Goal: Task Accomplishment & Management: Complete application form

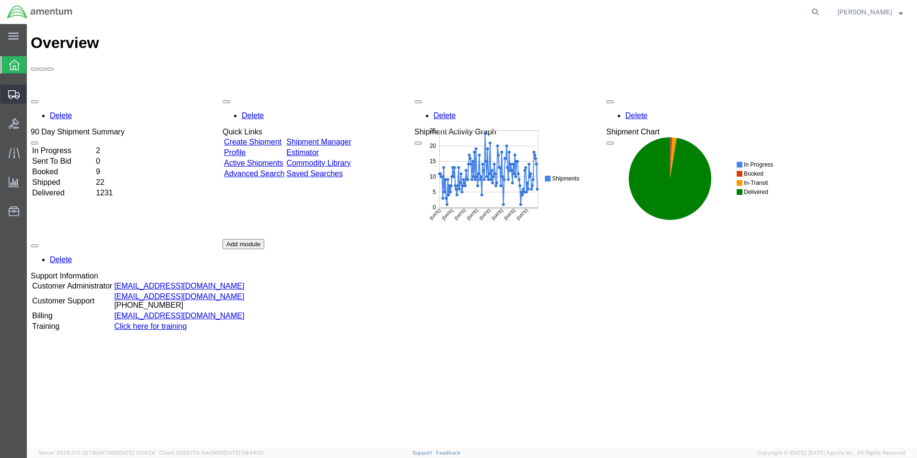
click at [0, 0] on span "Create Shipment" at bounding box center [0, 0] width 0 height 0
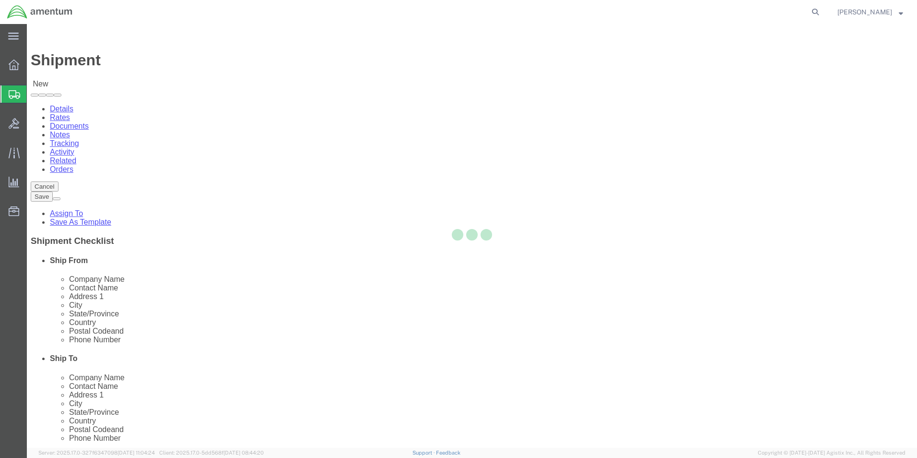
select select
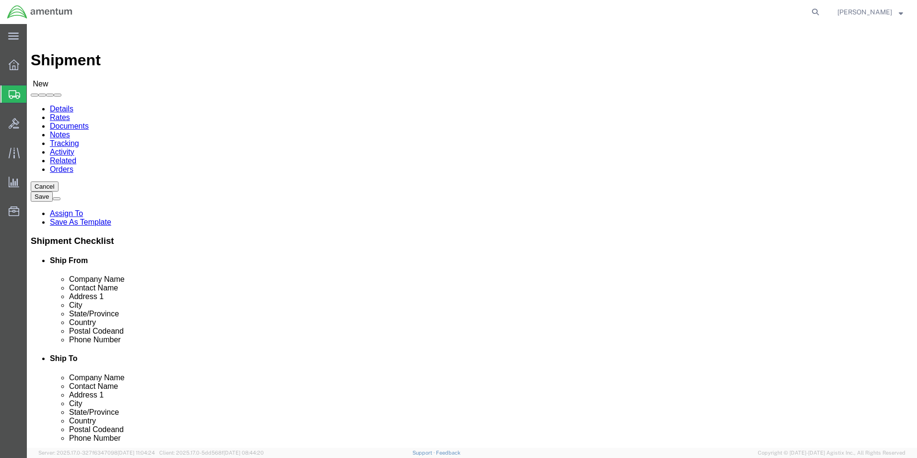
select select "MYPROFILE"
select select "[GEOGRAPHIC_DATA]"
type input "EMI"
select select "49931"
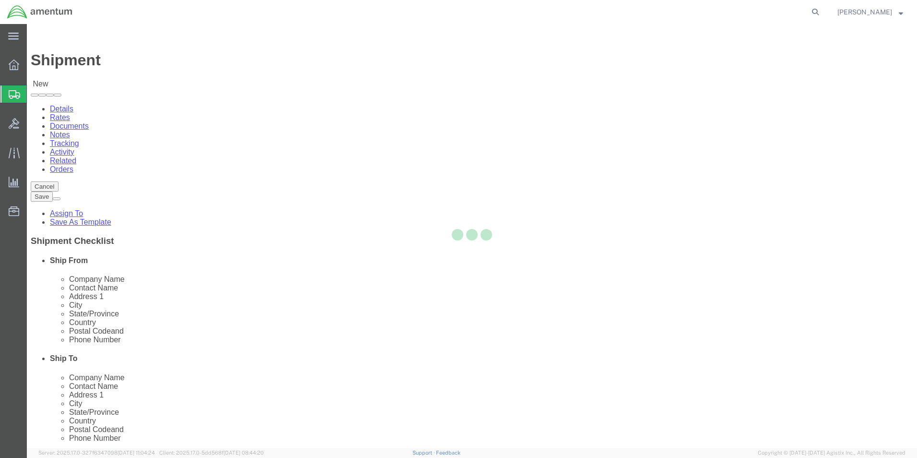
select select "FL"
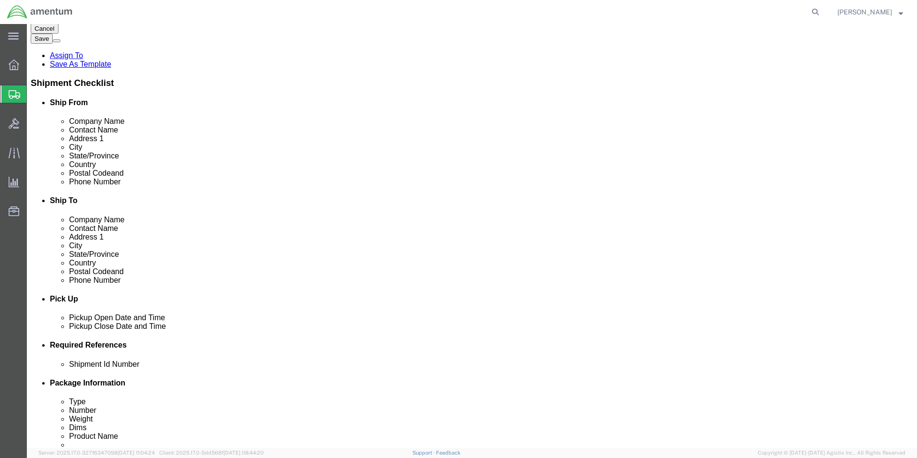
scroll to position [192, 0]
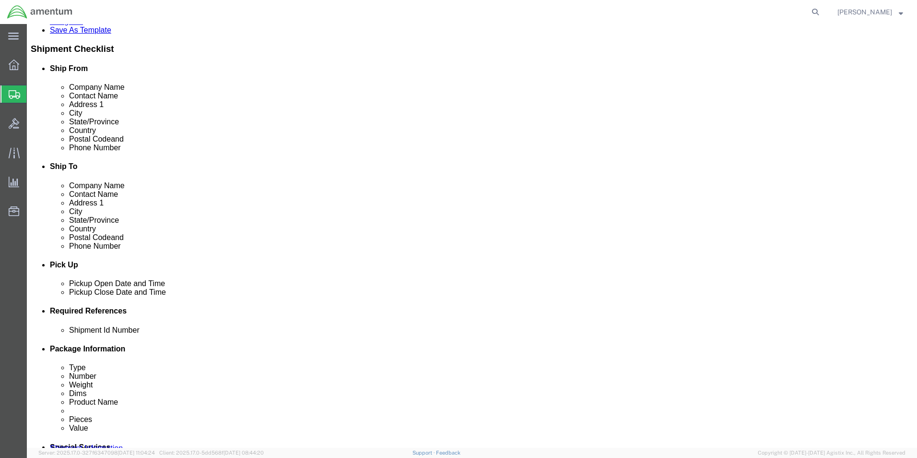
click input "text"
type input "94914"
click button "Add reference"
click select "Select Account Type Activity ID Airline Appointment Number ASN Batch Request # …"
select select "DEPT"
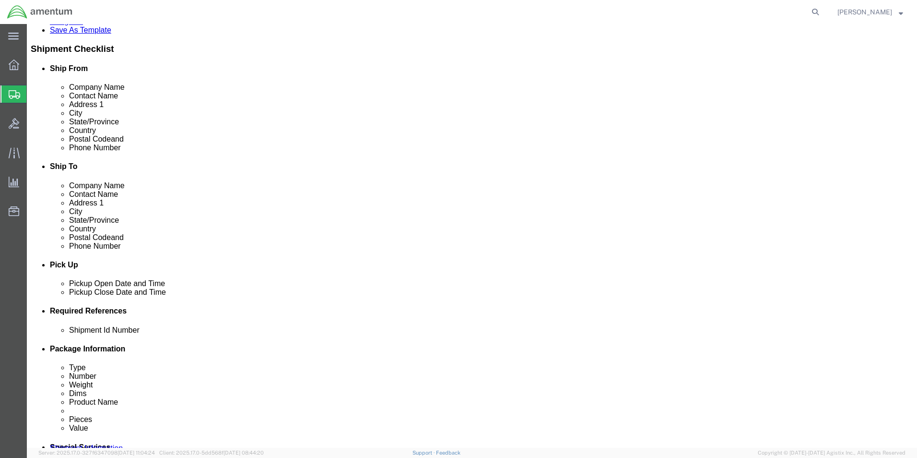
click select "Select Account Type Activity ID Airline Appointment Number ASN Batch Request # …"
type input "CBP"
click button "Add reference"
click select "Select Account Type Activity ID Airline Appointment Number ASN Batch Request # …"
select select "CUSTREF"
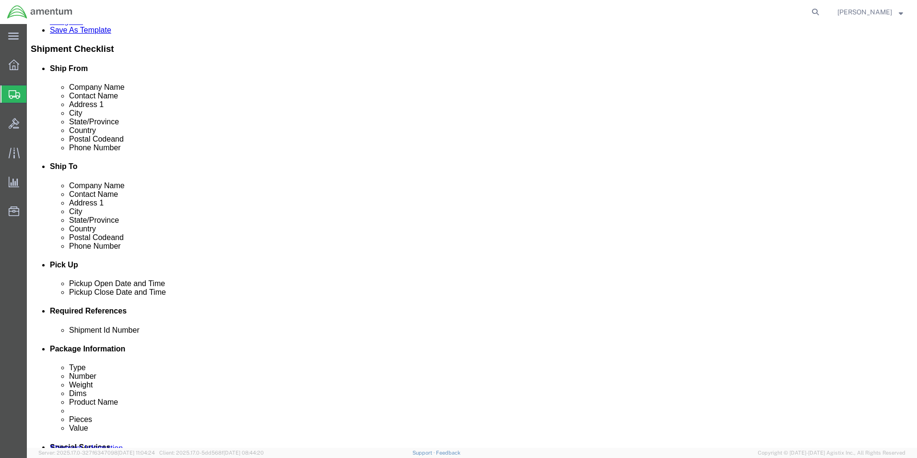
click select "Select Account Type Activity ID Airline Appointment Number ASN Batch Request # …"
click input "text"
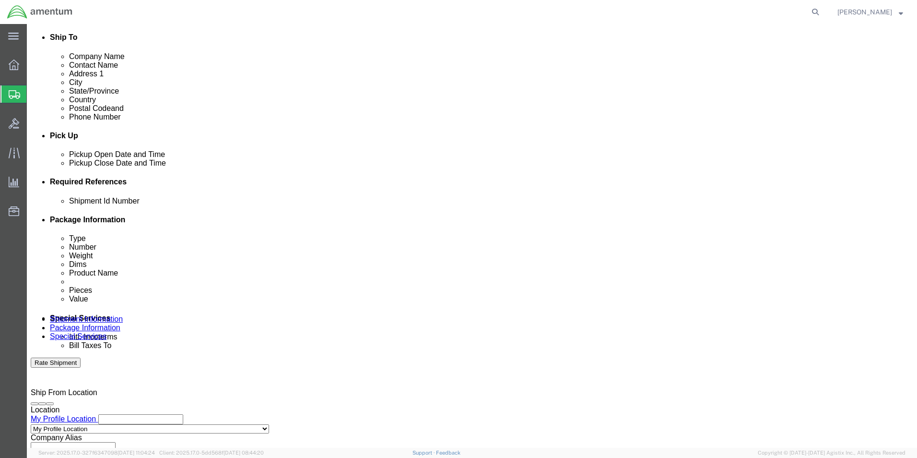
scroll to position [336, 0]
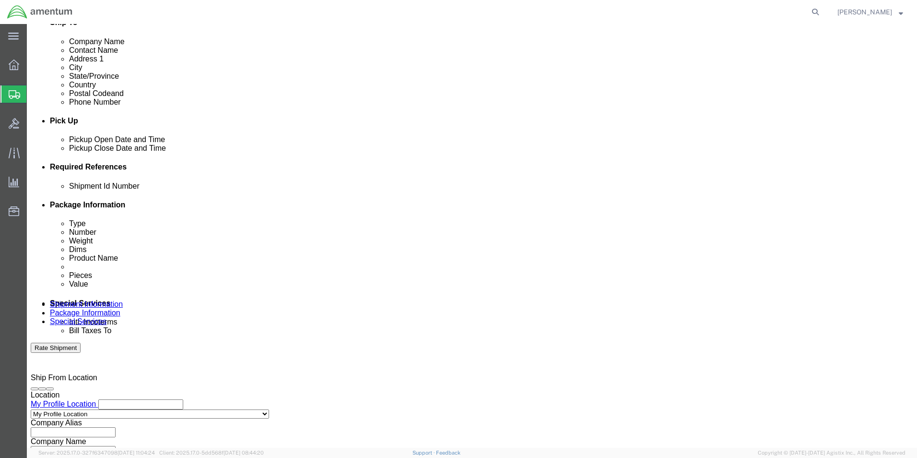
type input "325232"
click select "Select Air Less than Truckload Multi-Leg Ocean Freight Rail Small Parcel Truckl…"
select select "SMAL"
click select "Select Air Less than Truckload Multi-Leg Ocean Freight Rail Small Parcel Truckl…"
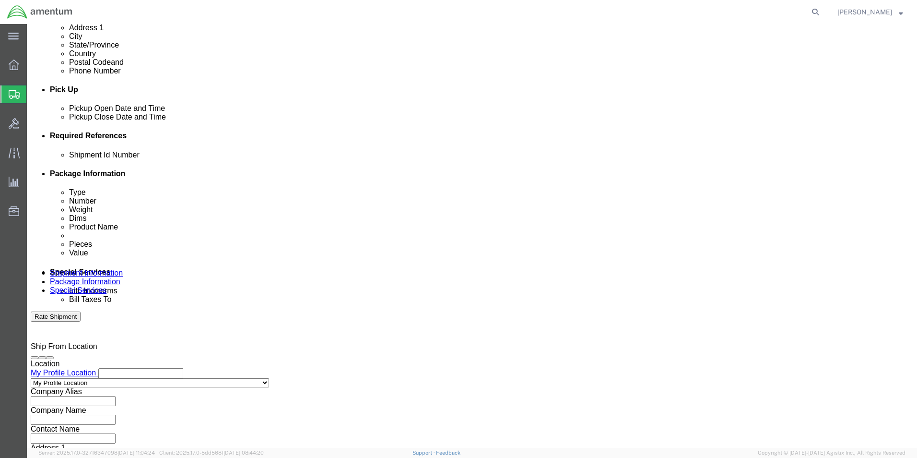
scroll to position [400, 0]
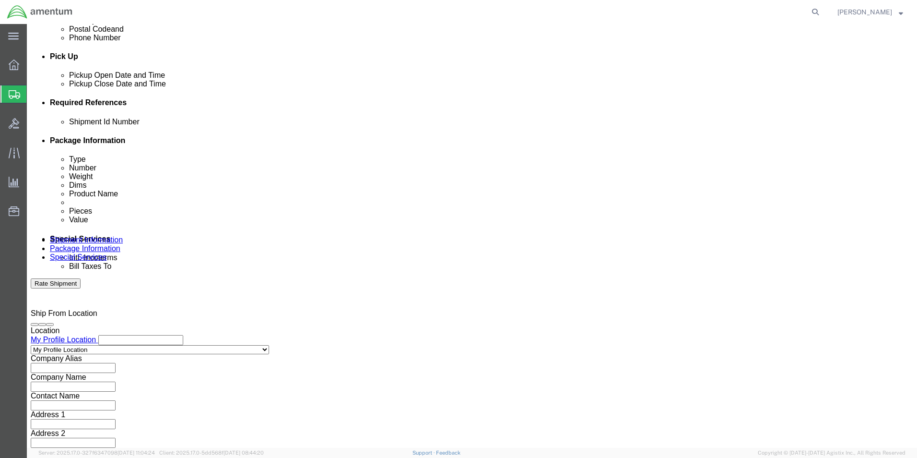
click button "Continue"
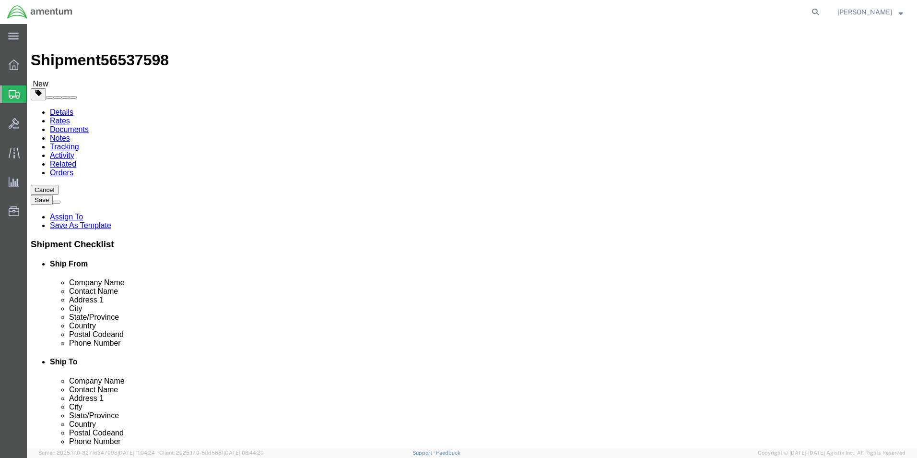
click select "Select Bale(s) Basket(s) Bolt(s) Bottle(s) Buckets Bulk Bundle(s) Can(s) Cardbo…"
select select "MBX"
click select "Select Bale(s) Basket(s) Bolt(s) Bottle(s) Buckets Bulk Bundle(s) Can(s) Cardbo…"
type input "13.00"
type input "11.50"
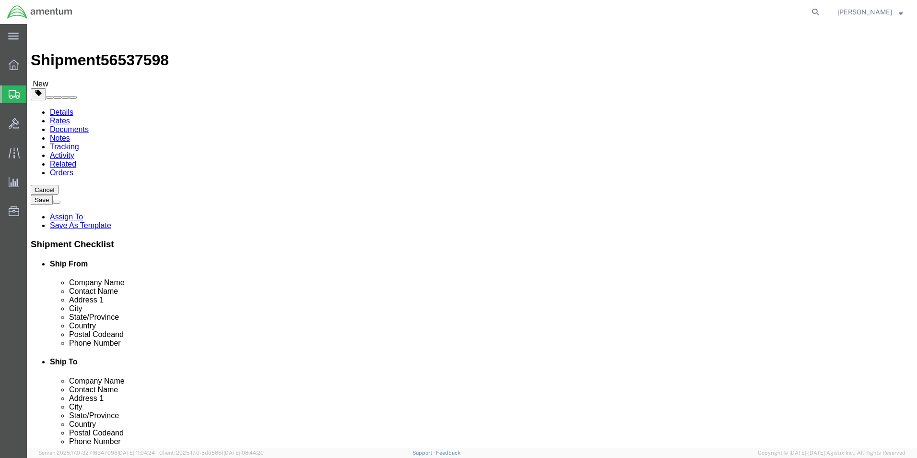
type input "2.50"
drag, startPoint x: 157, startPoint y: 222, endPoint x: 113, endPoint y: 225, distance: 44.2
click div "Weight 0.00 Select kgs lbs Ship. t°"
type input "1"
click link "Add Content"
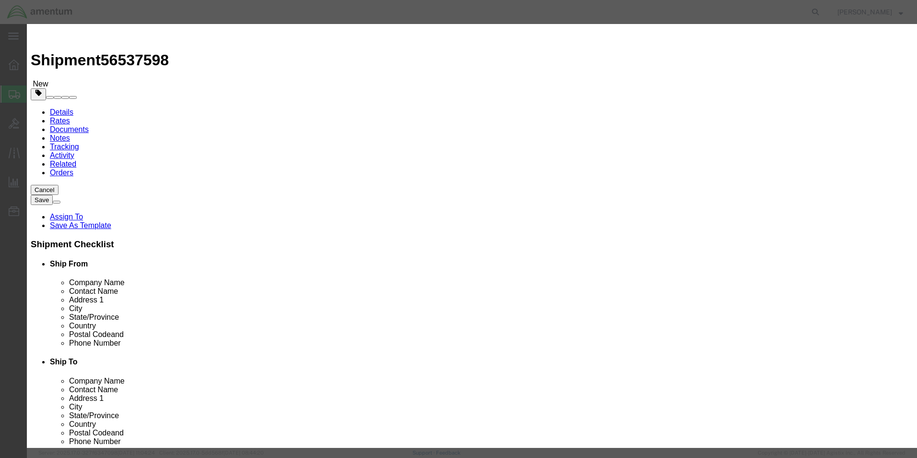
click input "text"
type input "SEAL, AXIS B"
type input "1"
type input "545.73"
click button "Save & Close"
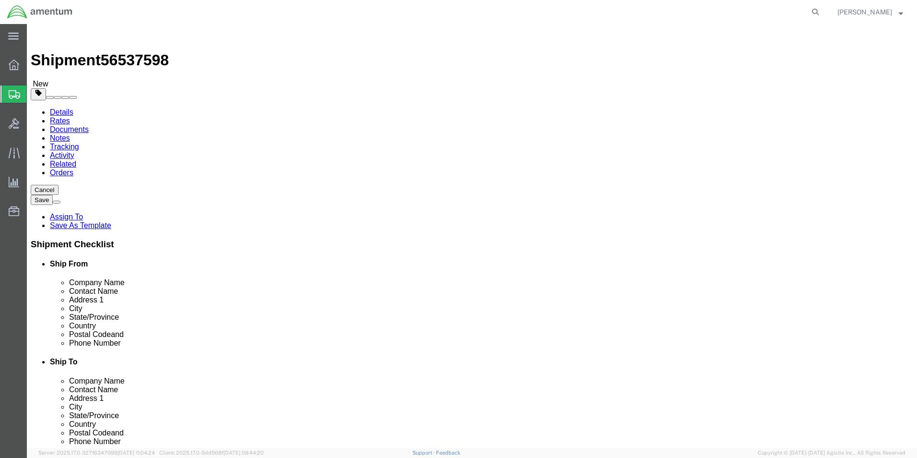
click button "Continue"
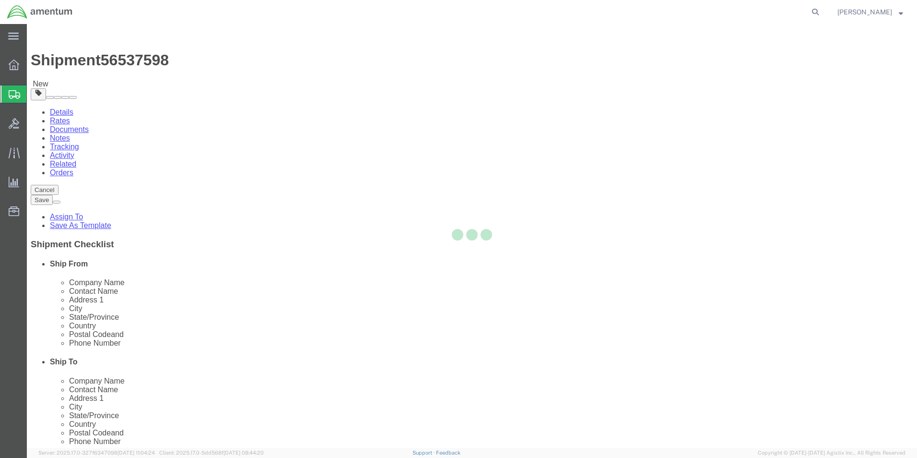
select select
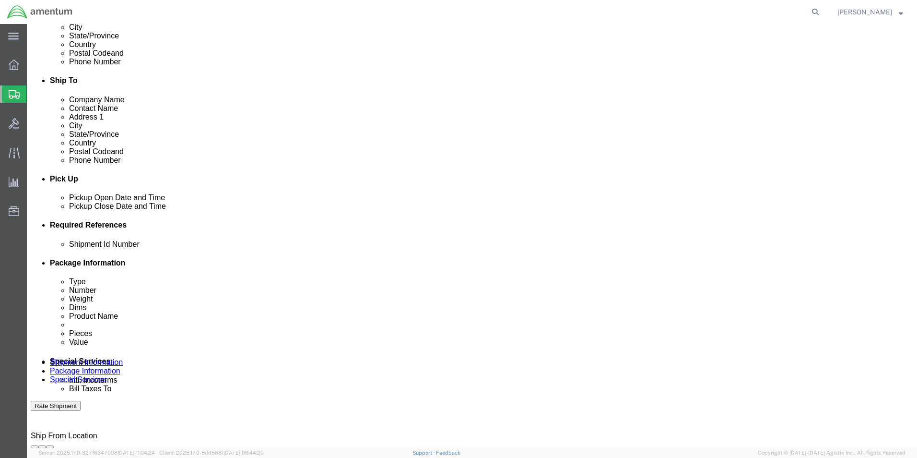
scroll to position [288, 0]
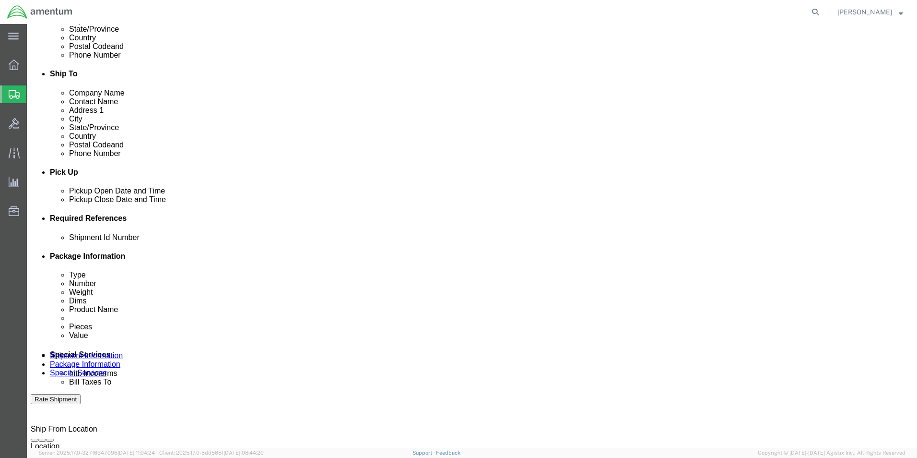
click select "Select Buyer Cost Center Department Operations Number Order Number Sales Person"
select select "COSTCENTER"
click select "Select Buyer Cost Center Department Operations Number Order Number Sales Person"
type input "6118.03.03.2219.000.EMI.0000"
type input "6118.03.03.2219.000.ELP.0000"
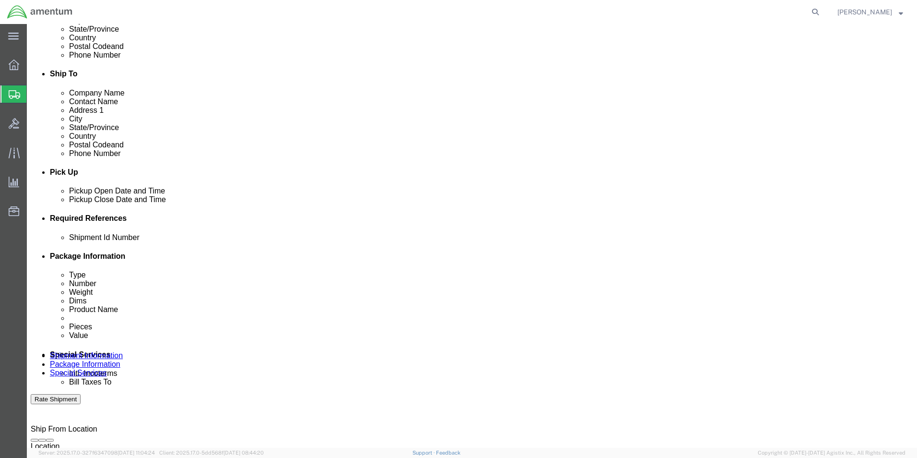
click select "Select Recipient Account Sender/Shipper Third Party Account"
select select "SHIP"
click select "Select Recipient Account Sender/Shipper Third Party Account"
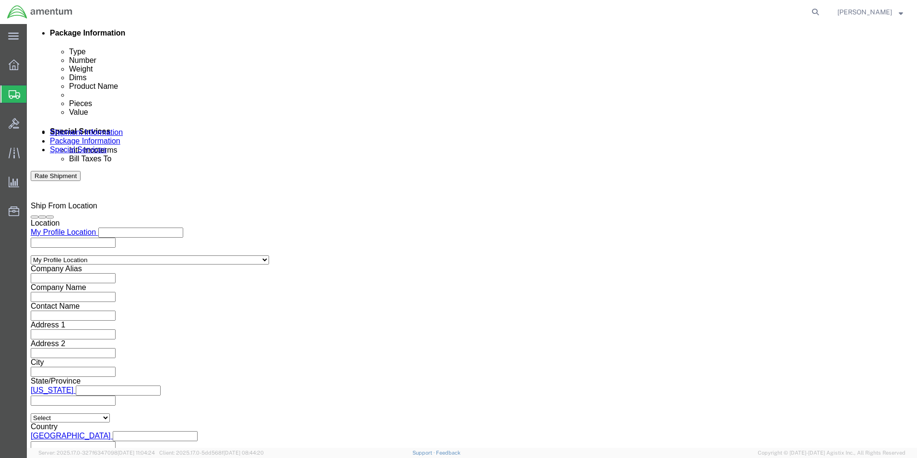
scroll to position [528, 0]
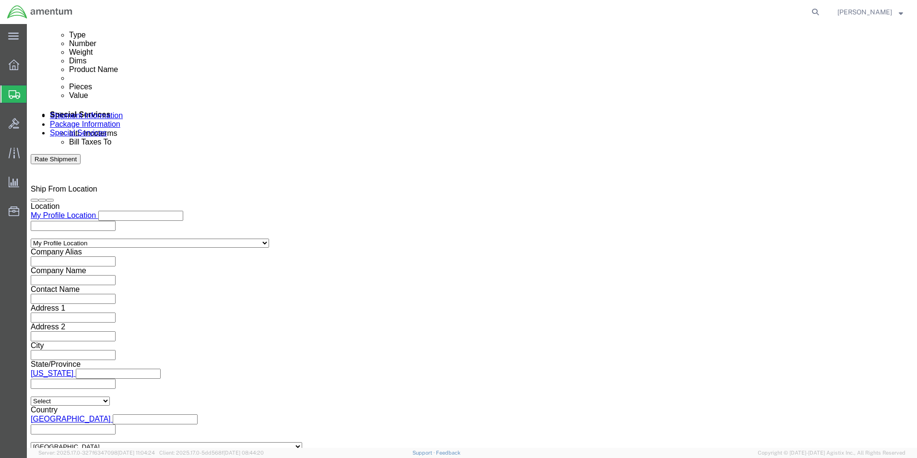
click div "To Enter Email Address Include shipping documents What documents that would lik…"
click input "text"
click li "Please enter 1 or more character"
type input "Enter Email Address"
click input "text"
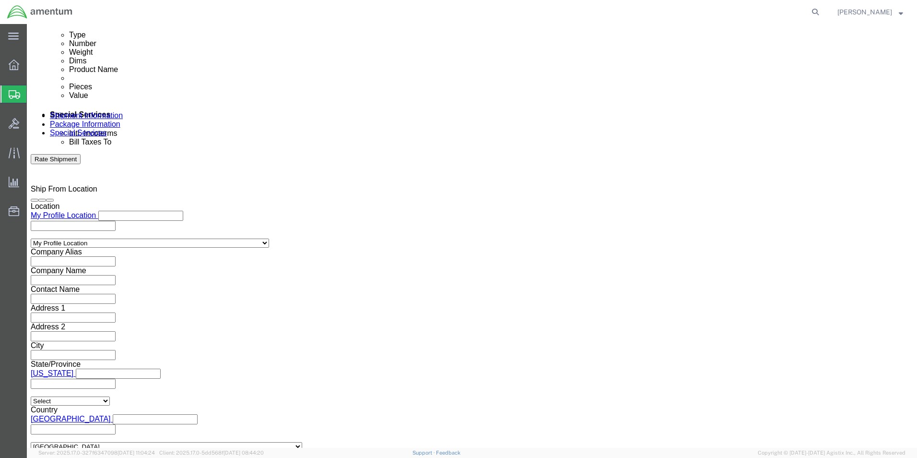
type input "[PERSON_NAME].CUENTAS@ASSOCIATES.CBP.DHS.CBP"
type input "[PERSON_NAME].N"
type input "[PERSON_NAME].CUENTAS@ASSOCIATES.CBP.DHS.CBP,[PERSON_NAME][EMAIL_ADDRESS][PERSO…"
click button "Rate Shipment"
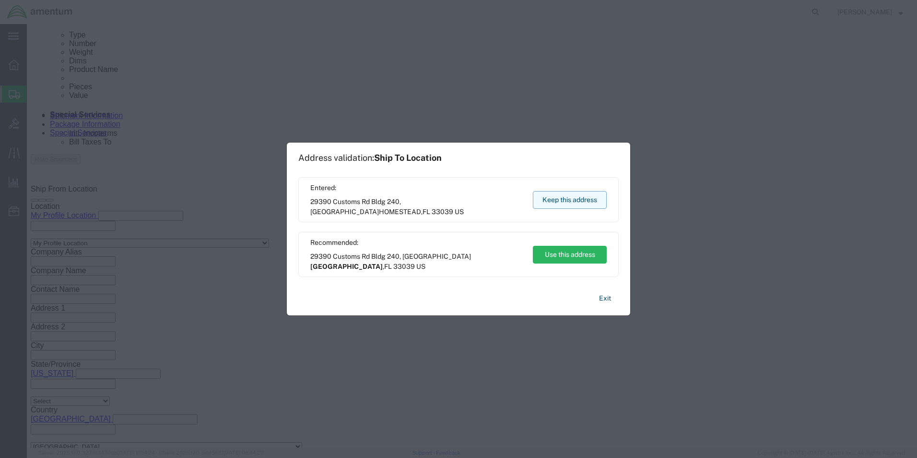
click at [562, 198] on button "Keep this address" at bounding box center [570, 200] width 74 height 18
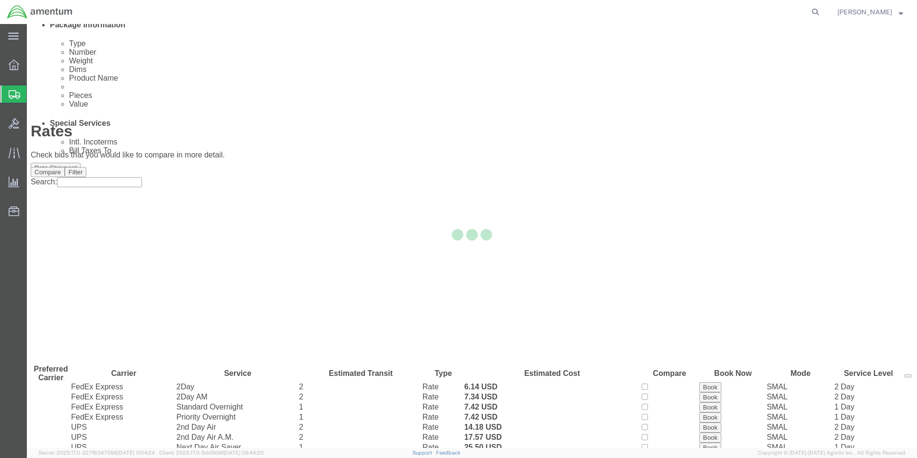
scroll to position [0, 0]
